Goal: Task Accomplishment & Management: Complete application form

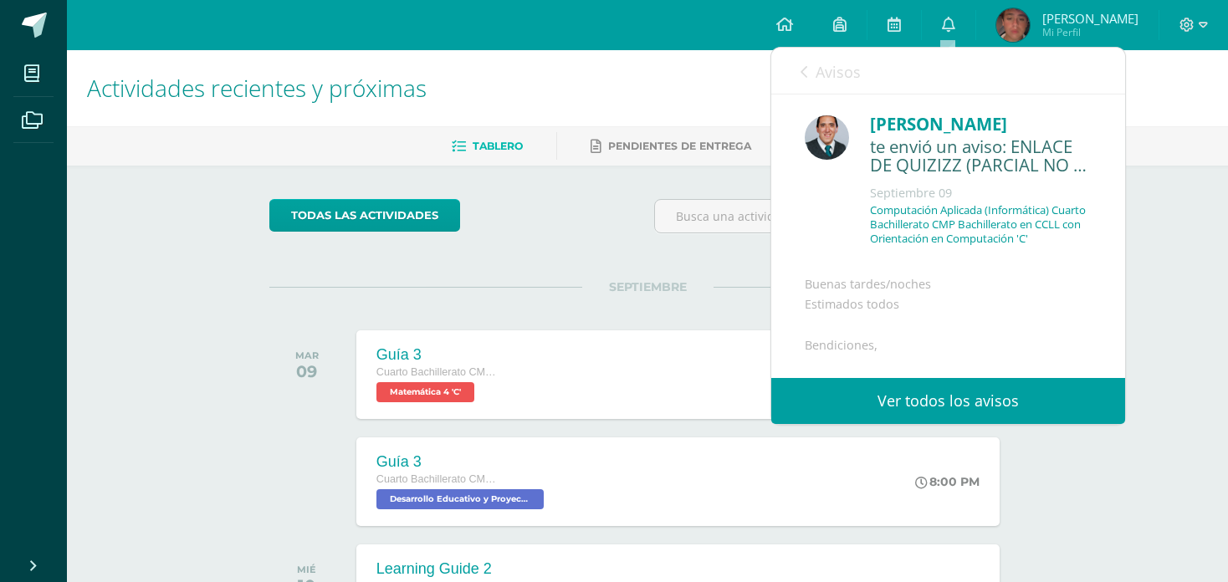
scroll to position [371, 0]
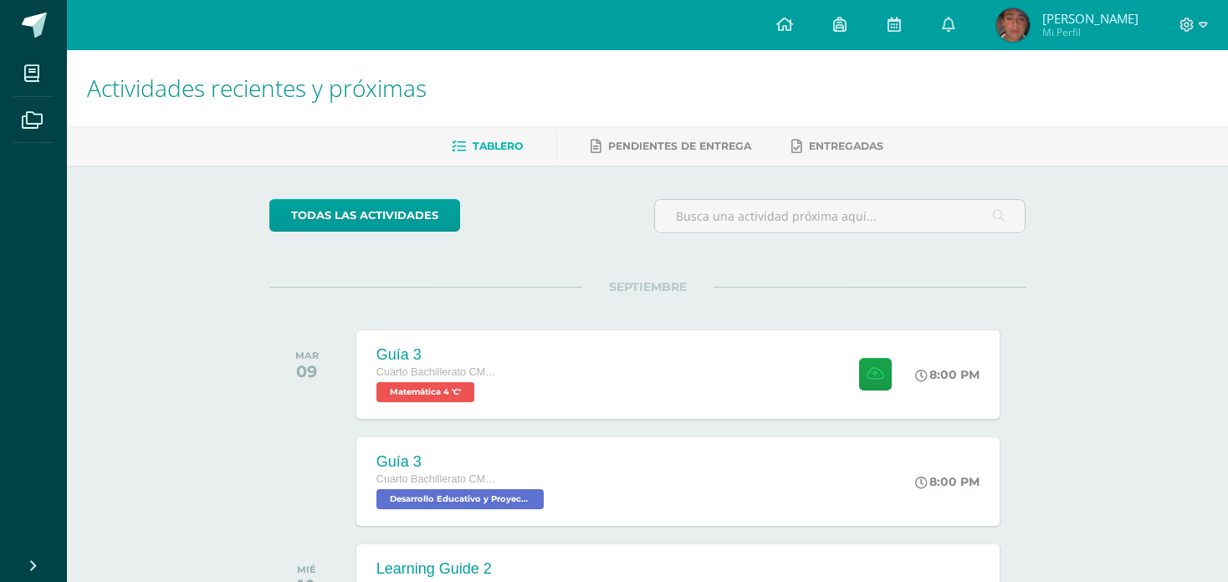
click at [621, 243] on div "todas las Actividades" at bounding box center [648, 223] width 770 height 48
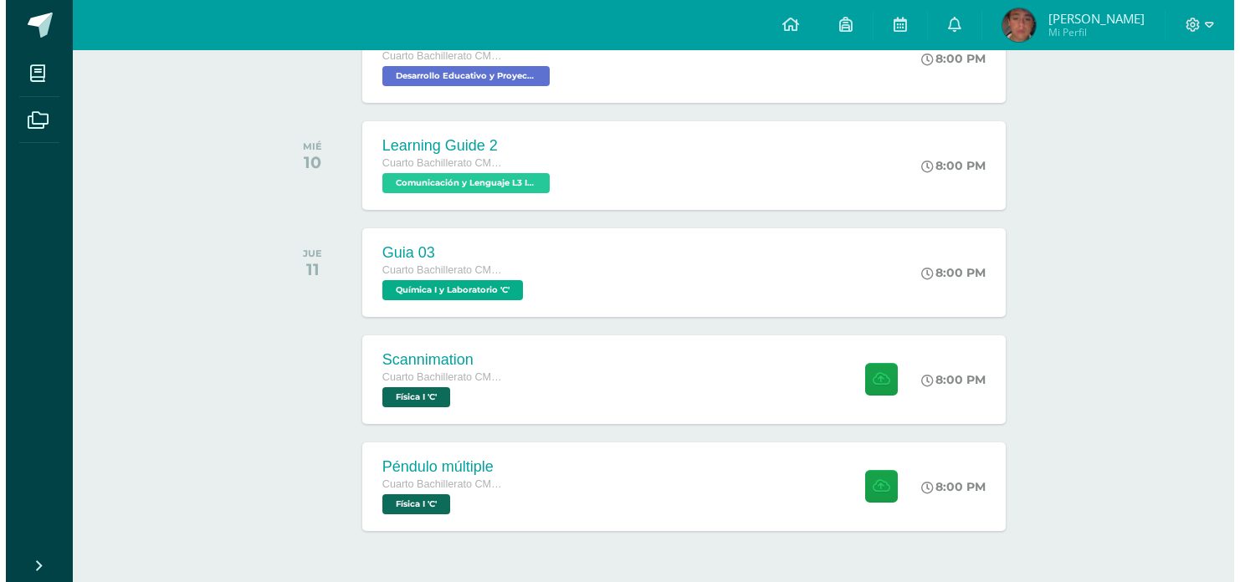
scroll to position [477, 0]
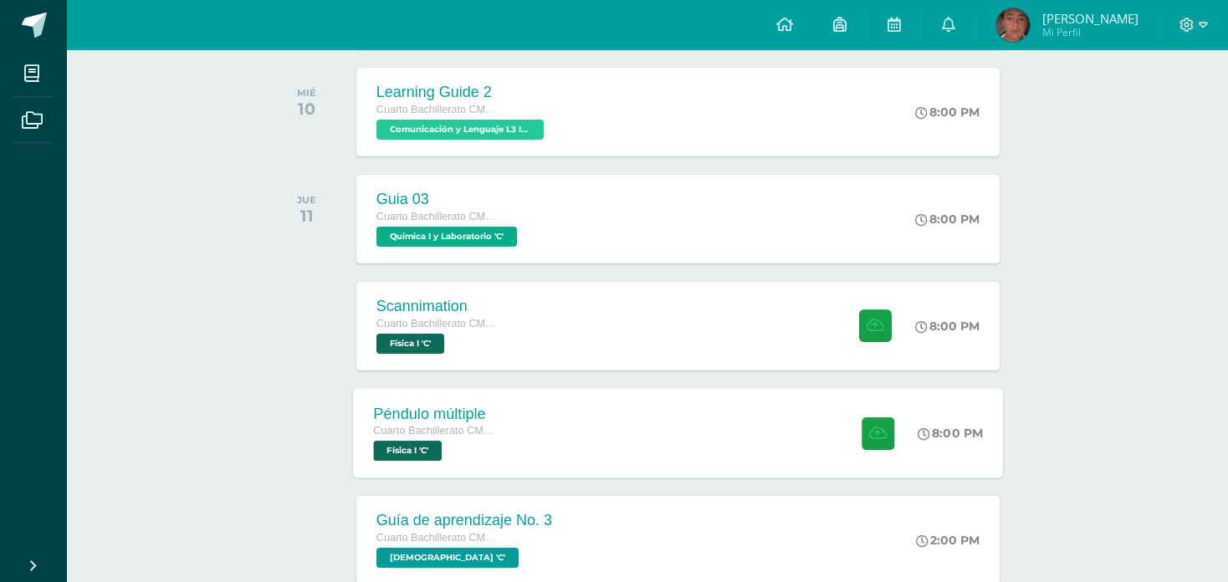
click at [528, 418] on div "Péndulo múltiple Cuarto Bachillerato CMP Bachillerato en CCLL con Orientación e…" at bounding box center [678, 432] width 650 height 89
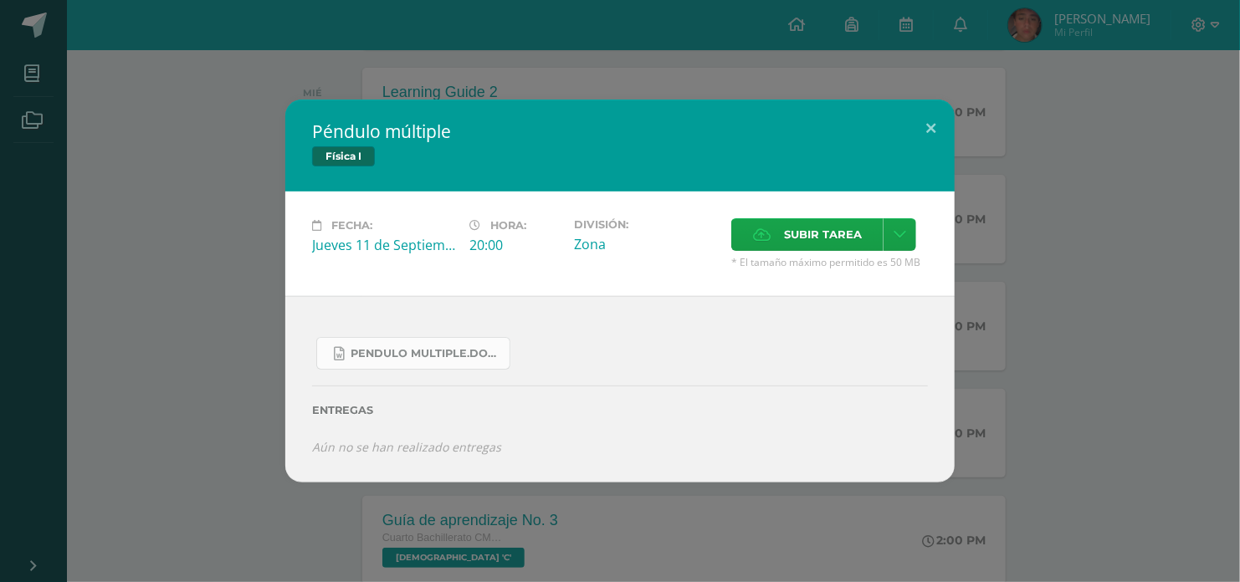
click at [442, 366] on link "Pendulo multiple.docx" at bounding box center [413, 353] width 194 height 33
click at [764, 230] on icon at bounding box center [762, 234] width 18 height 11
click at [0, 0] on input "Subir tarea" at bounding box center [0, 0] width 0 height 0
click at [836, 227] on span "Subir tarea" at bounding box center [823, 234] width 78 height 31
click at [0, 0] on input "Subir tarea" at bounding box center [0, 0] width 0 height 0
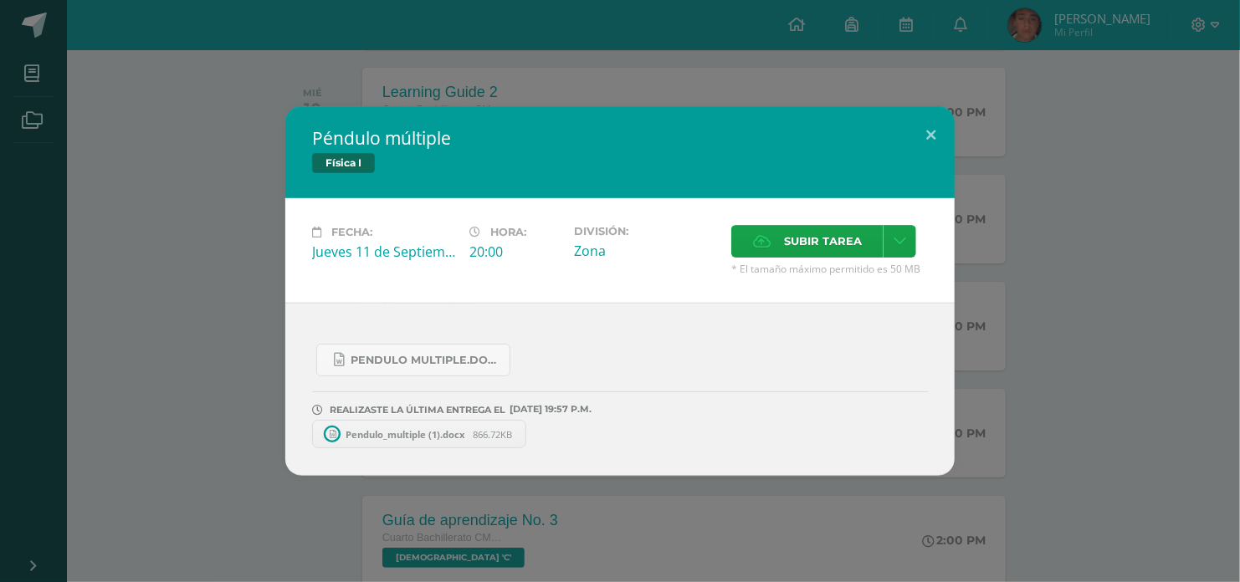
click at [416, 428] on span "Pendulo_multiple (1).docx" at bounding box center [405, 434] width 135 height 13
